Goal: Information Seeking & Learning: Learn about a topic

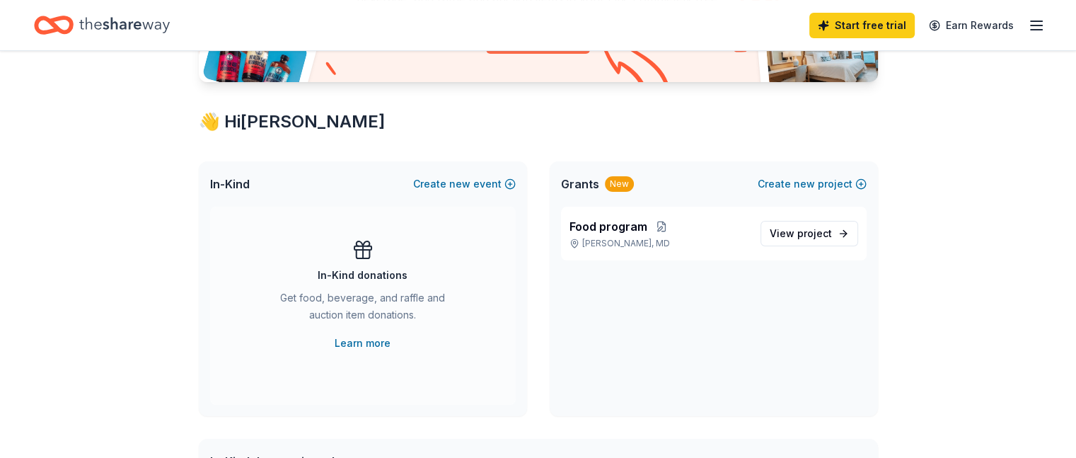
scroll to position [212, 0]
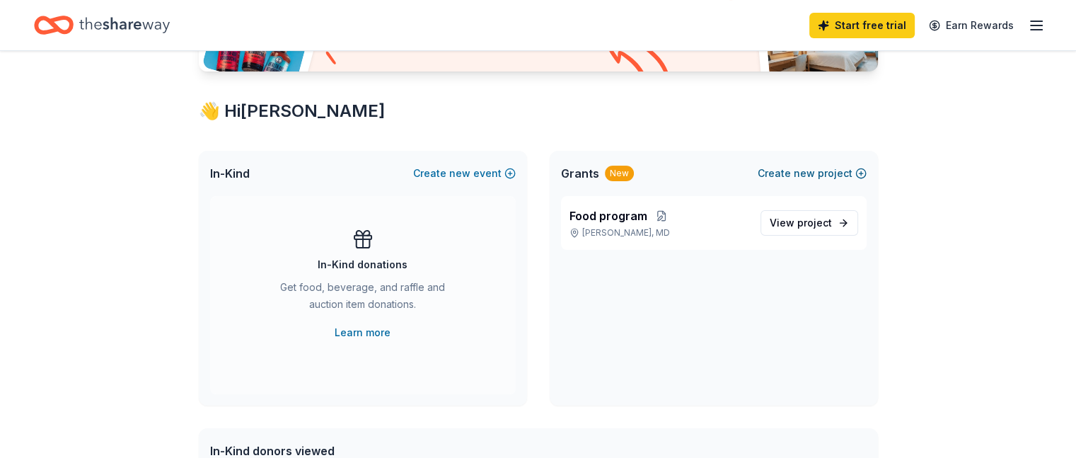
click at [805, 168] on span "new" at bounding box center [804, 173] width 21 height 17
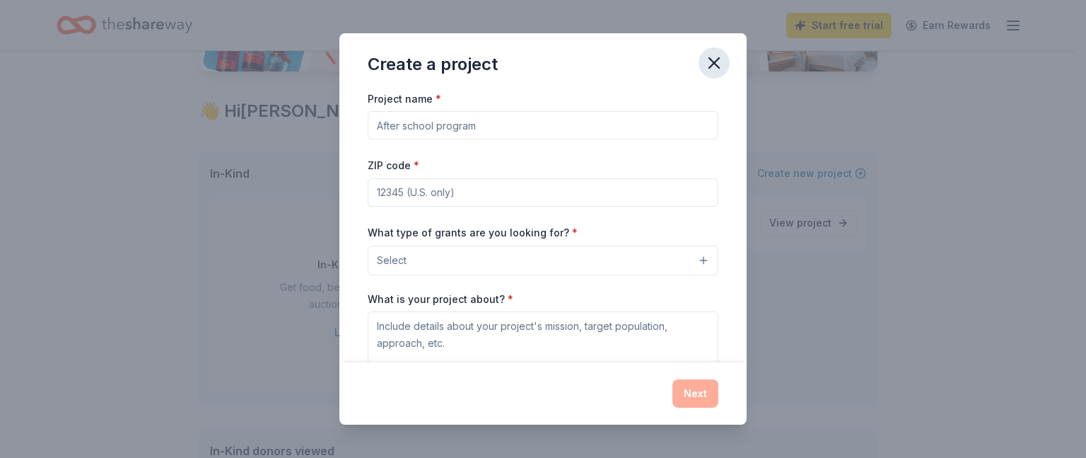
click at [712, 57] on icon "button" at bounding box center [714, 63] width 20 height 20
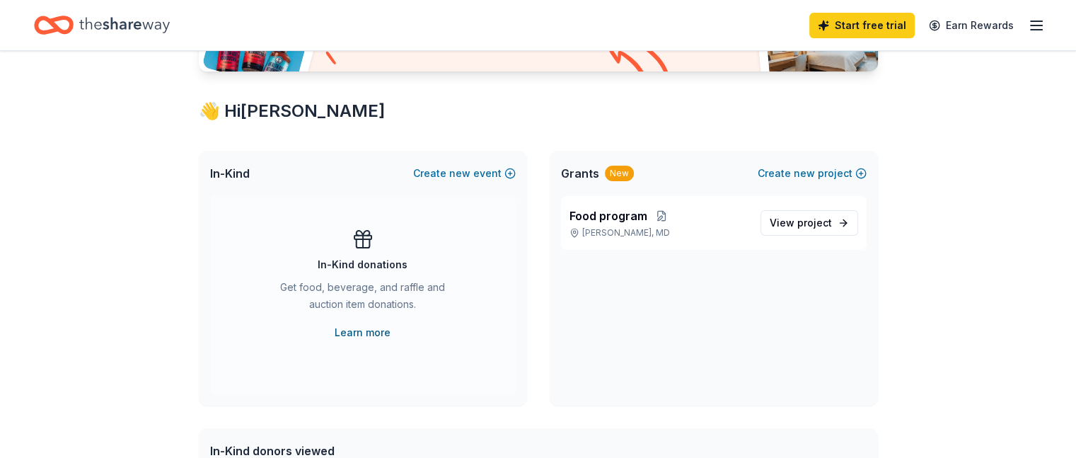
click at [367, 330] on link "Learn more" at bounding box center [363, 332] width 56 height 17
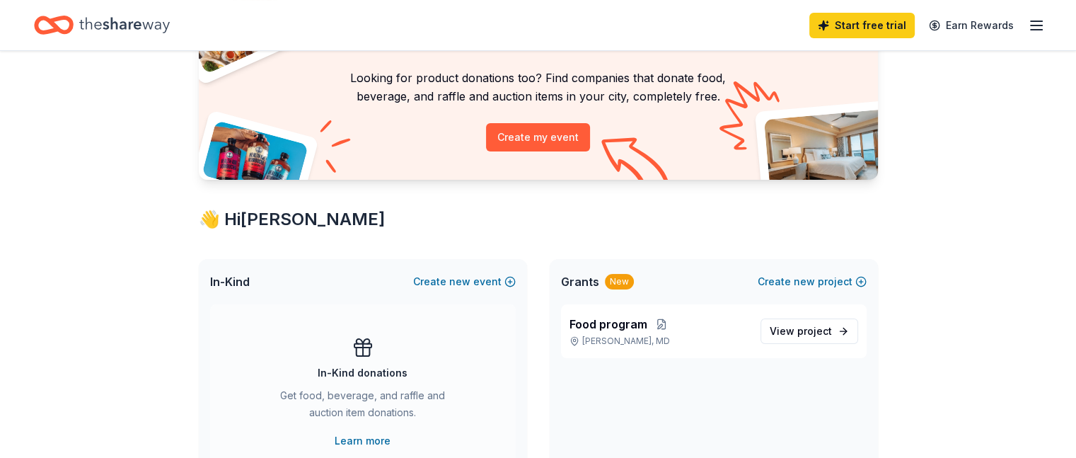
scroll to position [0, 0]
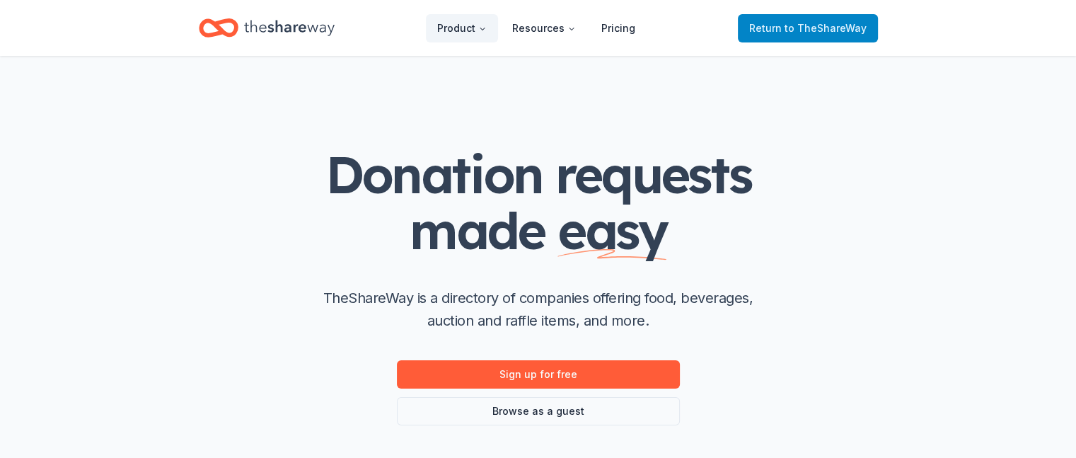
click at [753, 21] on span "Return to TheShareWay" at bounding box center [807, 28] width 117 height 17
click at [808, 27] on span "to TheShareWay" at bounding box center [825, 28] width 82 height 12
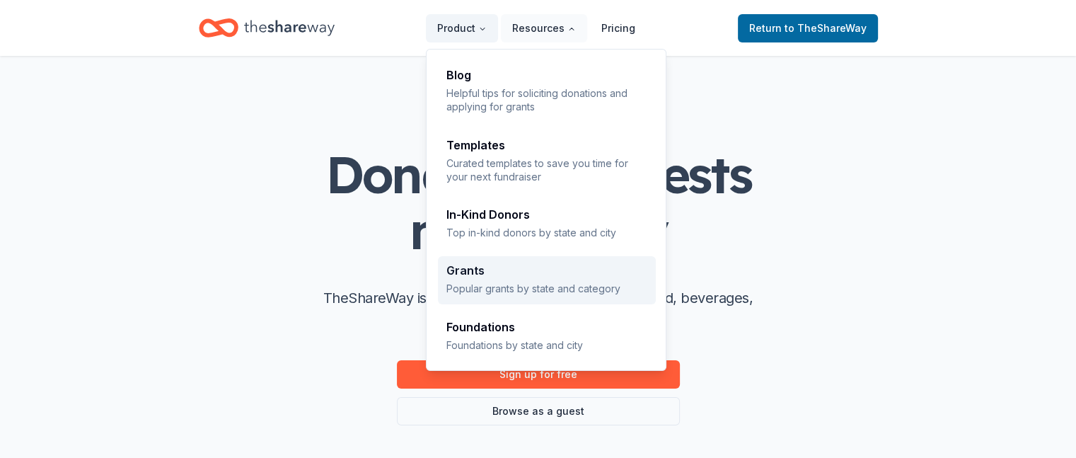
click at [487, 279] on div "Grants Popular grants by state and category" at bounding box center [546, 280] width 201 height 30
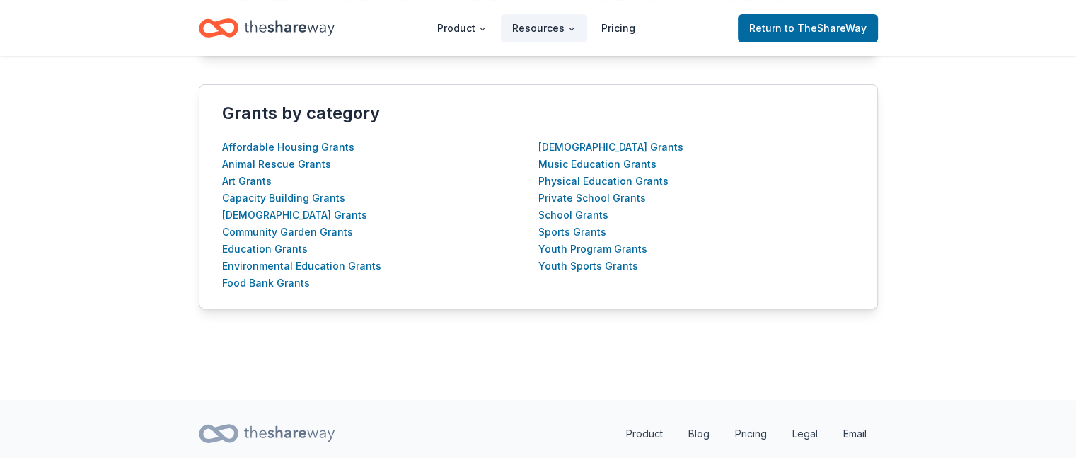
scroll to position [566, 0]
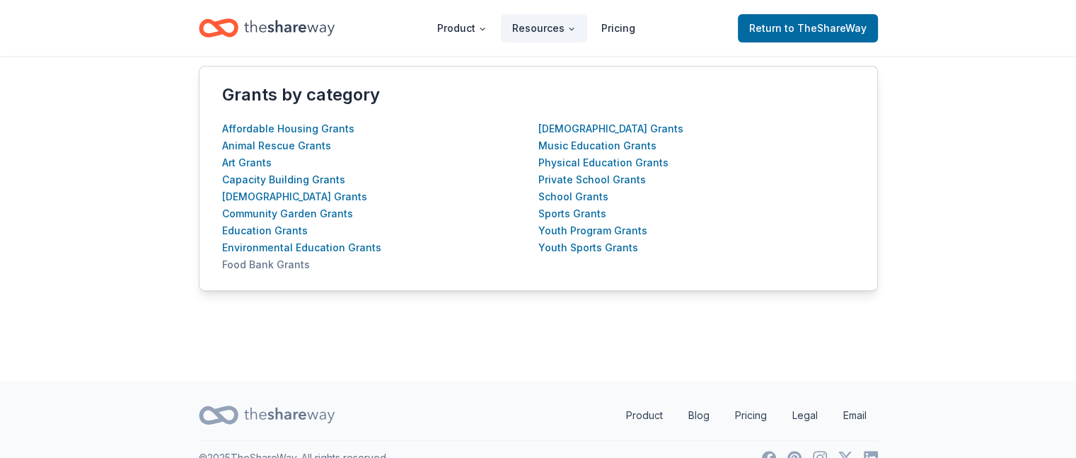
click at [263, 260] on div "Food Bank Grants" at bounding box center [266, 264] width 88 height 17
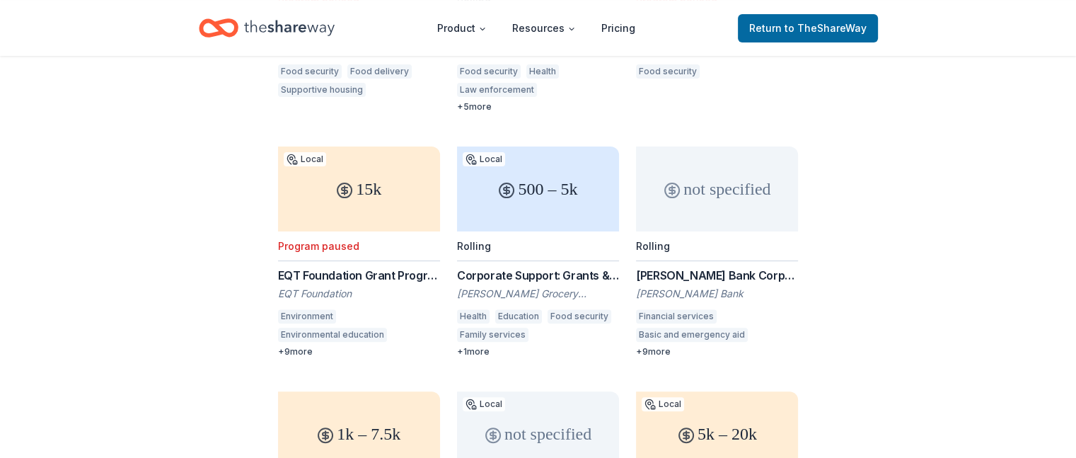
scroll to position [322, 0]
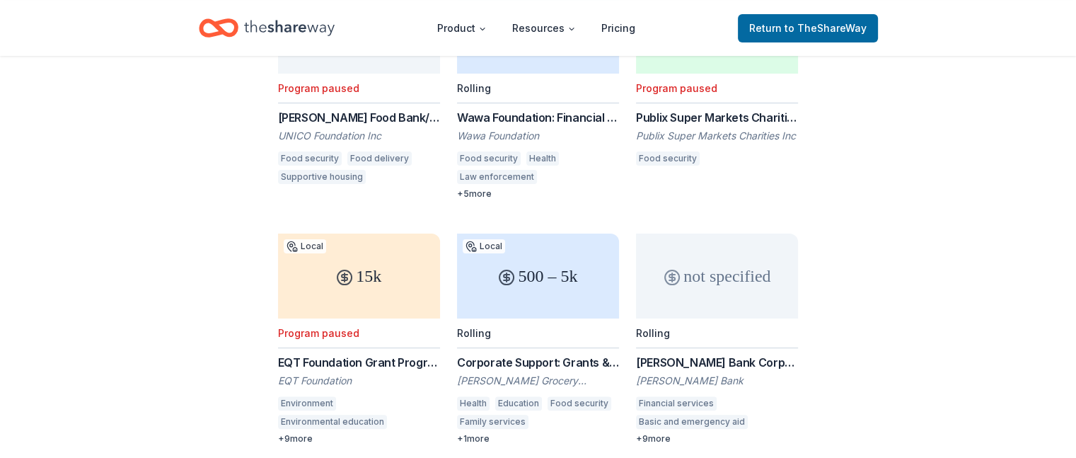
click at [523, 361] on div "Corporate Support: Grants & Corporate Donations" at bounding box center [538, 362] width 162 height 17
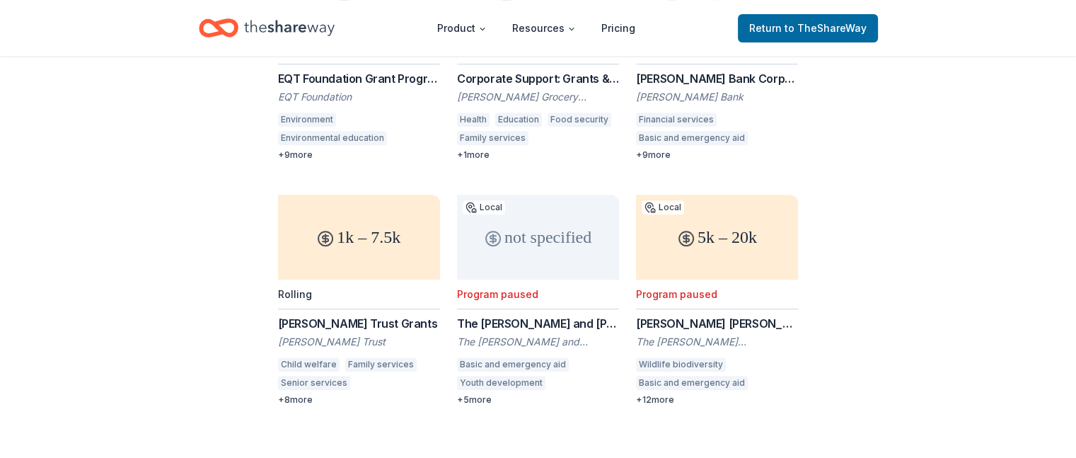
scroll to position [605, 0]
click at [320, 249] on div "1k – 7.5k" at bounding box center [359, 237] width 162 height 85
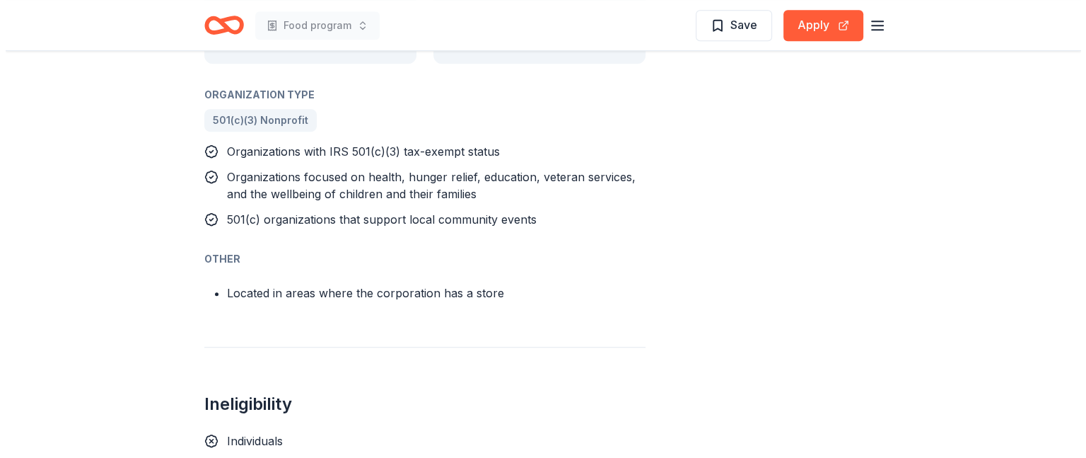
scroll to position [707, 0]
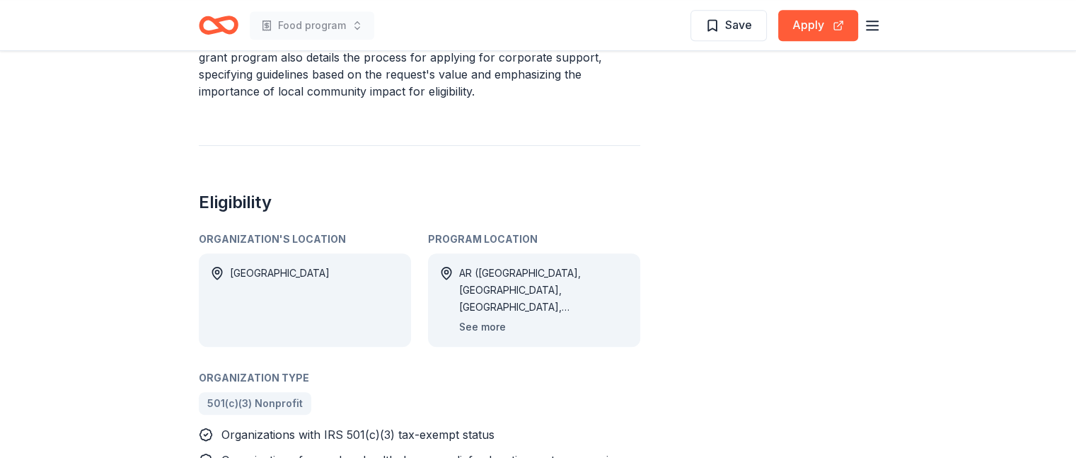
click at [473, 324] on button "See more" at bounding box center [482, 326] width 47 height 17
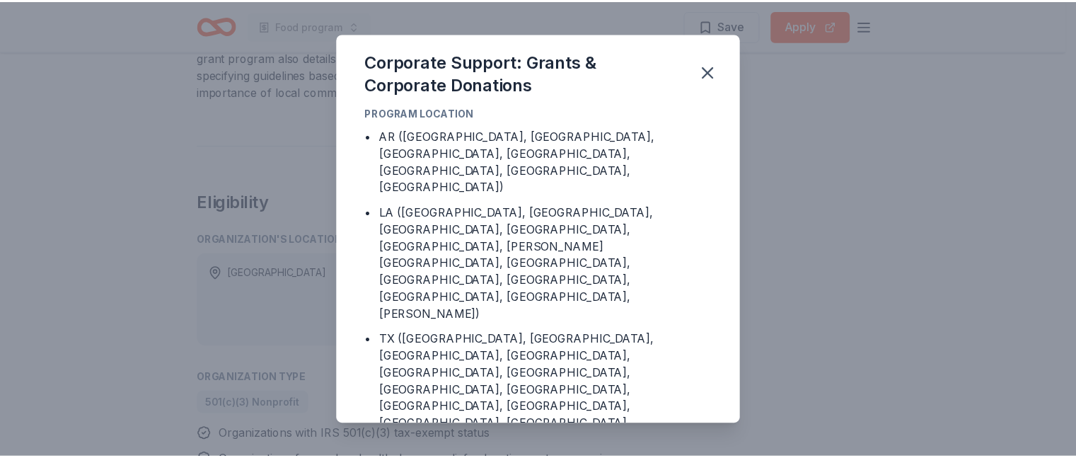
scroll to position [0, 0]
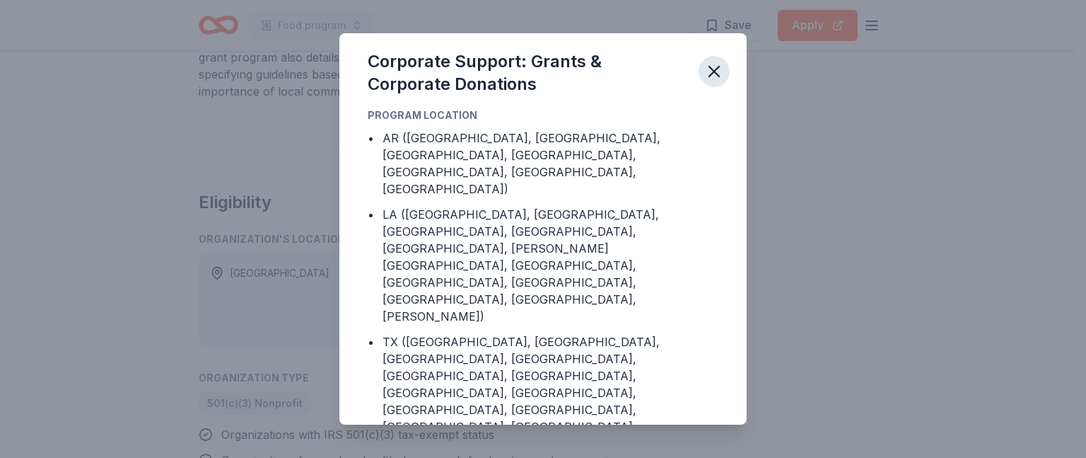
click at [712, 66] on icon "button" at bounding box center [714, 72] width 20 height 20
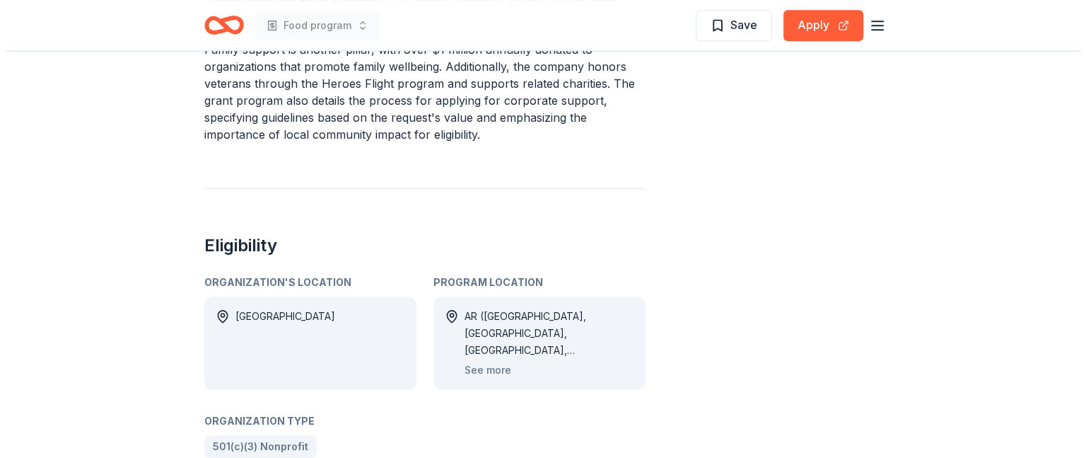
scroll to position [749, 0]
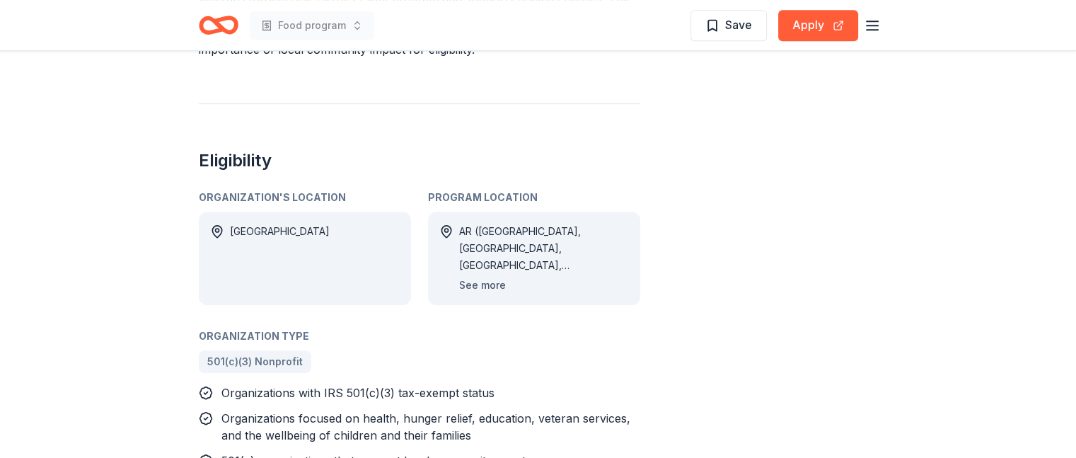
click at [478, 281] on button "See more" at bounding box center [482, 285] width 47 height 17
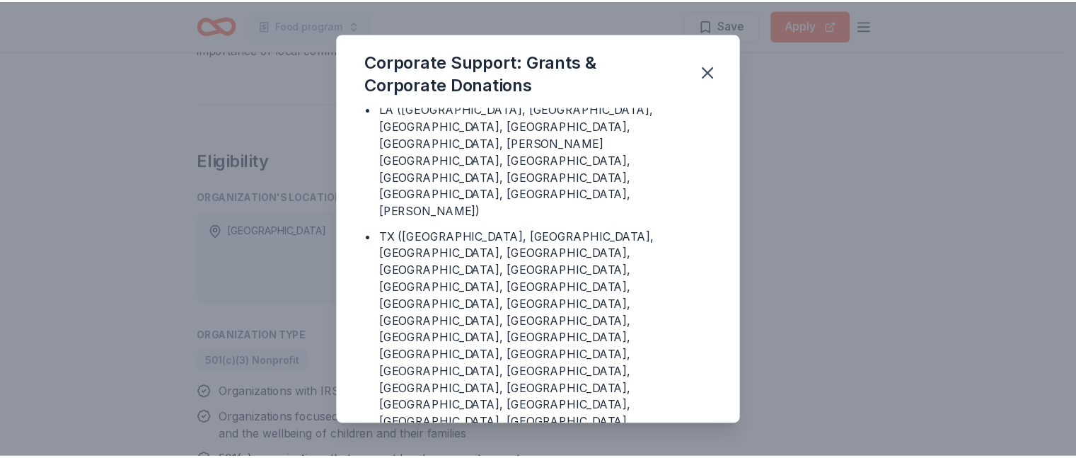
scroll to position [0, 0]
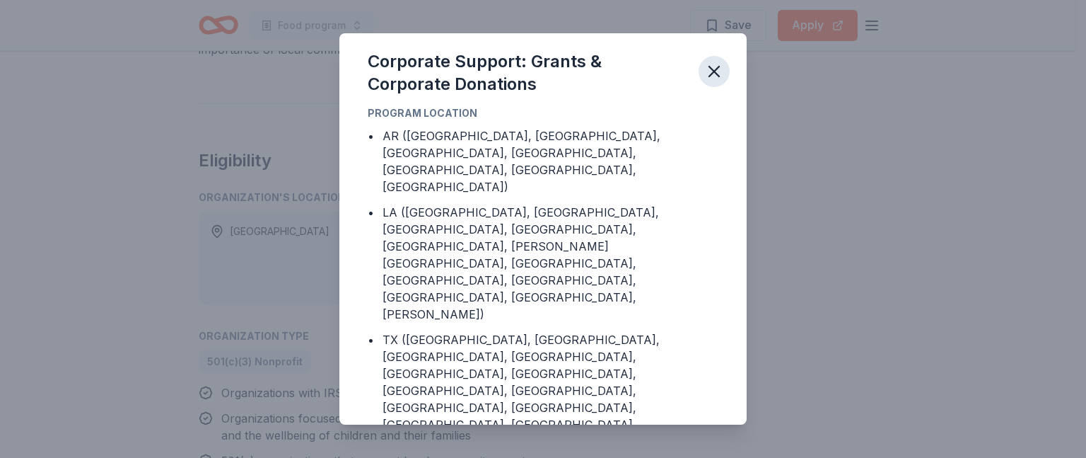
click at [710, 64] on icon "button" at bounding box center [714, 72] width 20 height 20
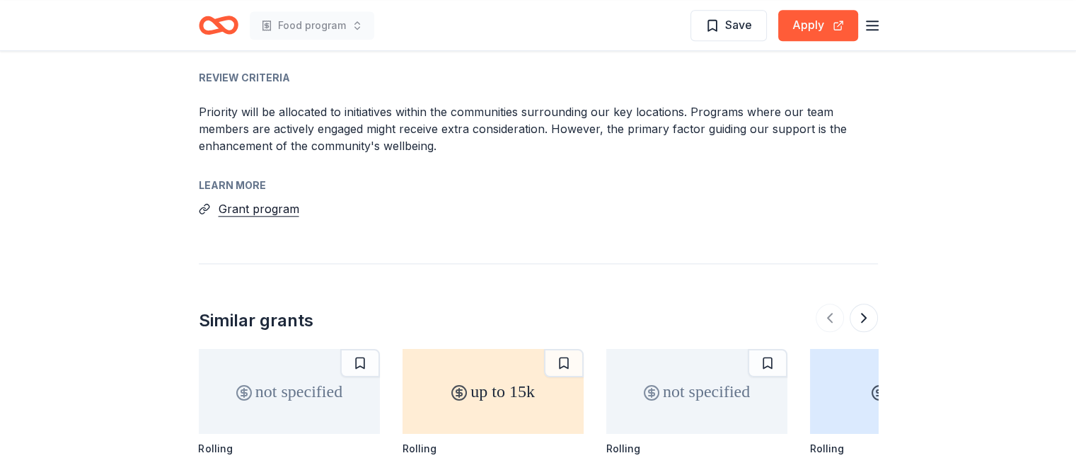
scroll to position [1415, 0]
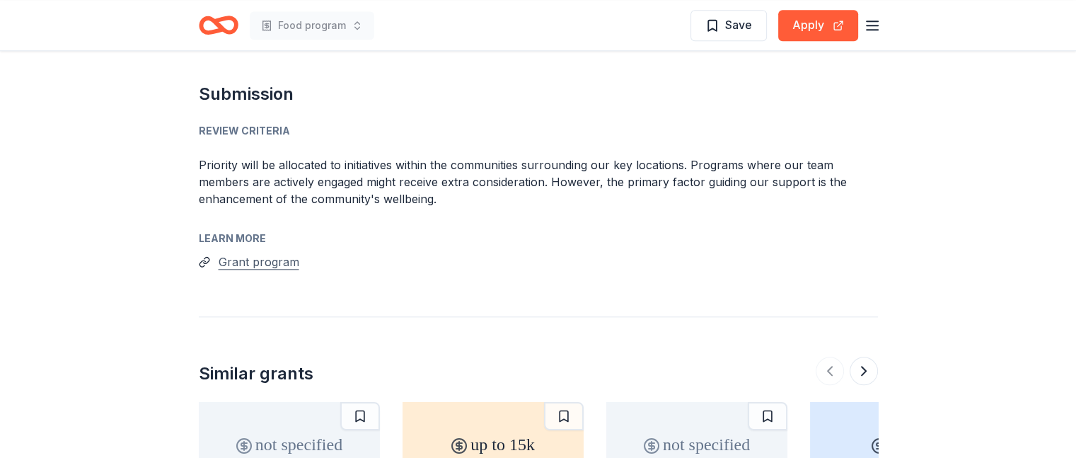
click at [279, 252] on button "Grant program" at bounding box center [259, 261] width 81 height 18
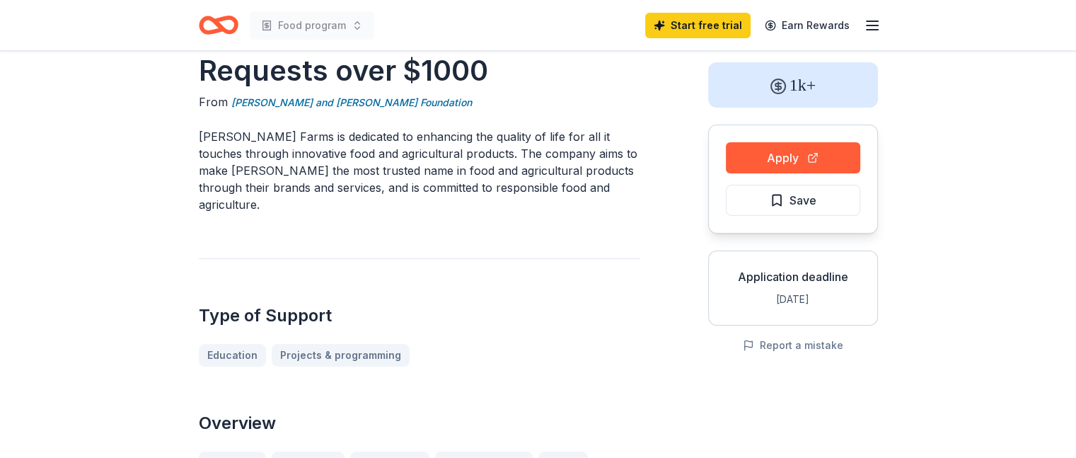
scroll to position [0, 0]
